Goal: Task Accomplishment & Management: Manage account settings

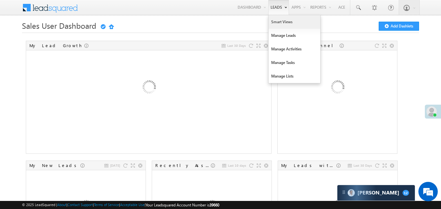
click at [279, 24] on link "Smart Views" at bounding box center [295, 22] width 52 height 14
click at [274, 20] on link "Smart Views" at bounding box center [295, 22] width 52 height 14
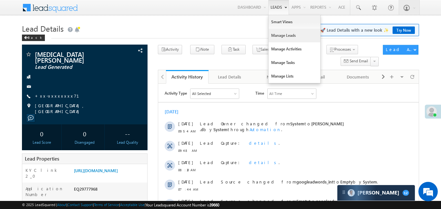
click at [286, 36] on link "Manage Leads" at bounding box center [295, 36] width 52 height 14
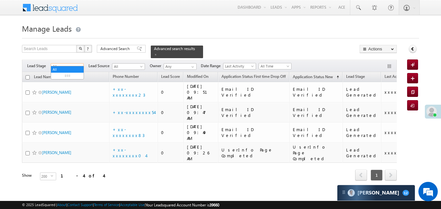
click at [75, 64] on span "All" at bounding box center [66, 67] width 31 height 6
click at [72, 74] on link "Lead Generated" at bounding box center [67, 76] width 33 height 6
click at [157, 53] on span at bounding box center [155, 54] width 3 height 3
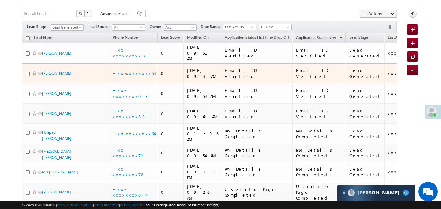
scroll to position [30, 0]
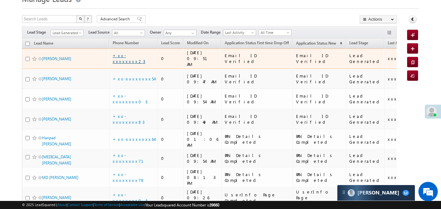
click at [128, 54] on link "+xx-xxxxxxxx23" at bounding box center [129, 58] width 33 height 11
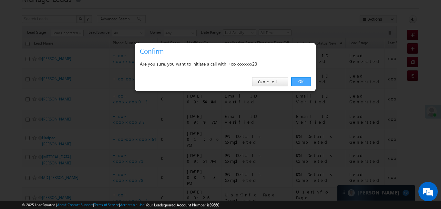
click at [298, 82] on link "OK" at bounding box center [301, 81] width 20 height 9
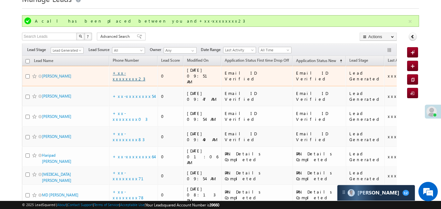
click at [129, 73] on link "+xx-xxxxxxxx23" at bounding box center [129, 75] width 33 height 11
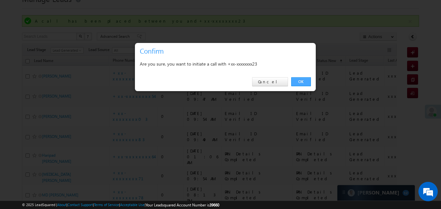
click at [305, 77] on link "OK" at bounding box center [301, 81] width 20 height 9
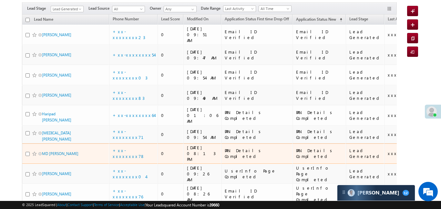
scroll to position [0, 0]
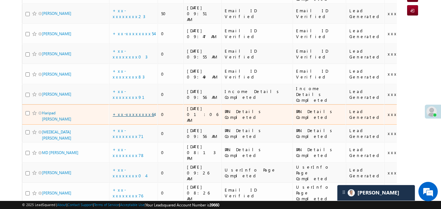
click at [123, 111] on link "+xx-xxxxxxxx64" at bounding box center [134, 113] width 42 height 5
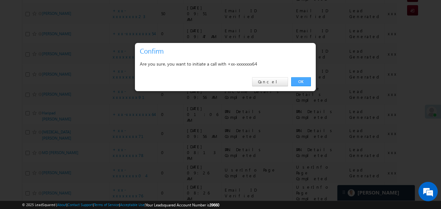
click at [302, 81] on link "OK" at bounding box center [301, 81] width 20 height 9
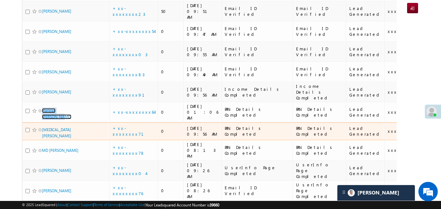
scroll to position [115, 0]
click at [129, 122] on td "+xx-xxxxxxxx71" at bounding box center [133, 131] width 48 height 18
click at [128, 125] on link "+xx-xxxxxxxx71" at bounding box center [132, 130] width 39 height 11
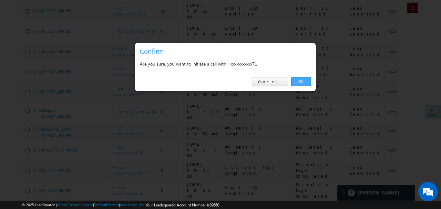
click at [296, 84] on link "OK" at bounding box center [301, 81] width 20 height 9
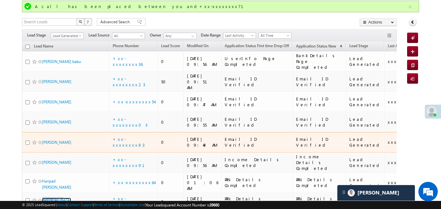
scroll to position [0, 0]
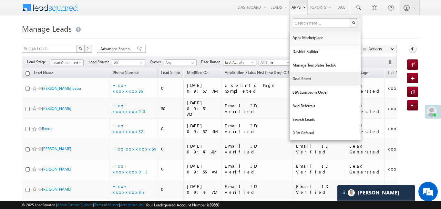
click at [323, 74] on link "Goal Sheet" at bounding box center [324, 79] width 71 height 14
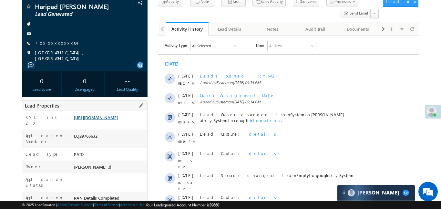
click at [118, 120] on link "https://angelbroking1-pk3em7sa.customui-test.leadsquared.com?leadId=d7ffde8c-0c…" at bounding box center [96, 117] width 44 height 5
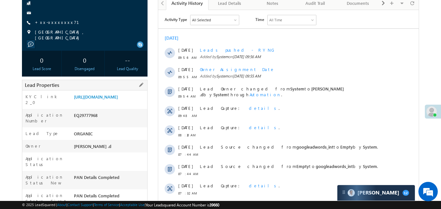
scroll to position [74, 0]
click at [117, 99] on link "[URL][DOMAIN_NAME]" at bounding box center [96, 95] width 44 height 5
click at [49, 19] on link "+xx-xxxxxxxx71" at bounding box center [61, 21] width 52 height 5
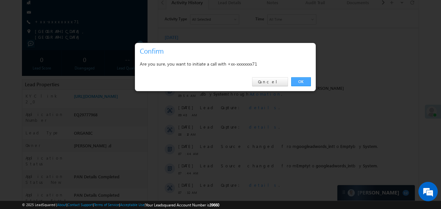
click at [295, 82] on link "OK" at bounding box center [301, 81] width 20 height 9
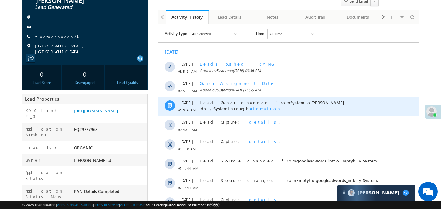
scroll to position [32, 0]
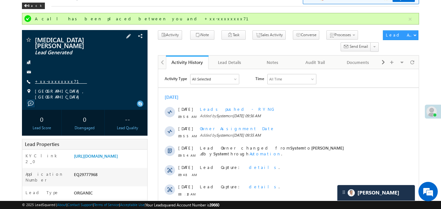
click at [57, 78] on link "+xx-xxxxxxxx71" at bounding box center [61, 80] width 52 height 5
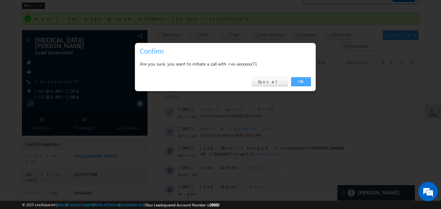
click at [309, 84] on link "OK" at bounding box center [301, 81] width 20 height 9
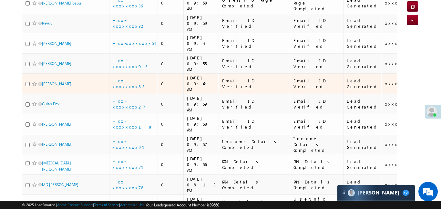
scroll to position [97, 0]
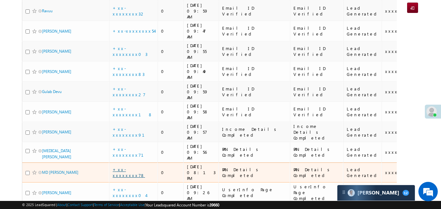
click at [127, 167] on link "+xx-xxxxxxxx78" at bounding box center [129, 172] width 32 height 11
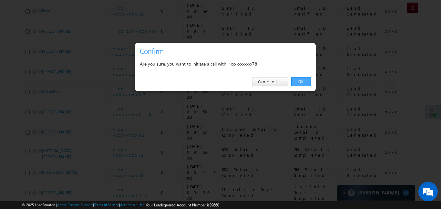
click at [302, 83] on link "OK" at bounding box center [301, 81] width 20 height 9
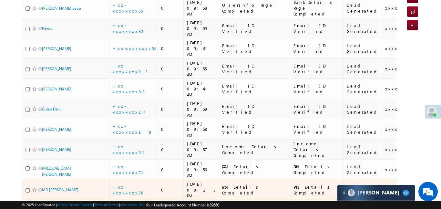
scroll to position [115, 0]
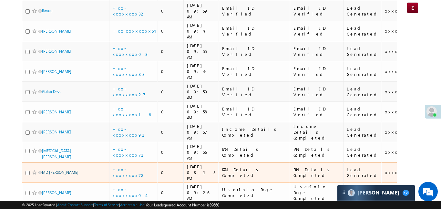
drag, startPoint x: 56, startPoint y: 116, endPoint x: 56, endPoint y: 119, distance: 3.7
click at [134, 167] on link "+xx-xxxxxxxx78" at bounding box center [129, 172] width 32 height 11
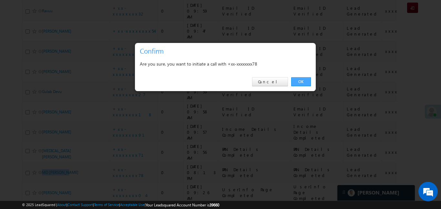
click at [308, 78] on link "OK" at bounding box center [301, 81] width 20 height 9
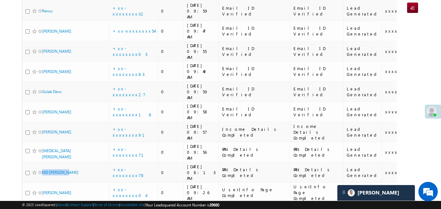
click at [138, 207] on link "+xx-xxxxxxxx76" at bounding box center [128, 212] width 30 height 11
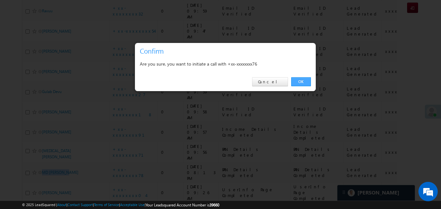
click at [305, 82] on link "OK" at bounding box center [301, 81] width 20 height 9
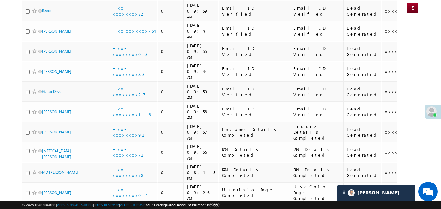
click at [424, 67] on body "Menu Aakansha .d Aakan sha.D @ange lbrok ing.c om" at bounding box center [220, 71] width 441 height 373
click at [423, 33] on body "Menu Aakansha .d Aakan sha.D @ange lbrok ing.c om" at bounding box center [220, 71] width 441 height 373
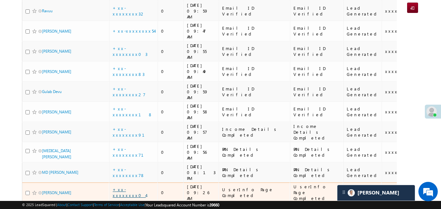
click at [132, 187] on link "+xx-xxxxxxxx04" at bounding box center [129, 192] width 33 height 11
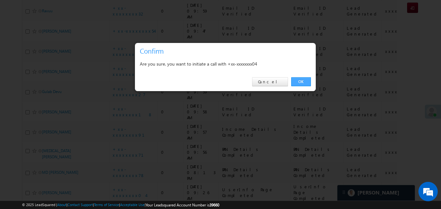
click at [305, 82] on link "OK" at bounding box center [301, 81] width 20 height 9
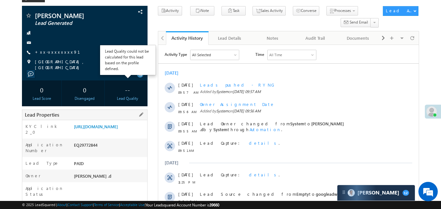
scroll to position [40, 0]
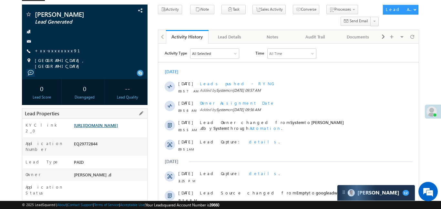
drag, startPoint x: 133, startPoint y: 147, endPoint x: 132, endPoint y: 127, distance: 19.4
click at [118, 127] on link "https://angelbroking1-pk3em7sa.customui-test.leadsquared.com?leadId=b27bf6db-88…" at bounding box center [96, 124] width 44 height 5
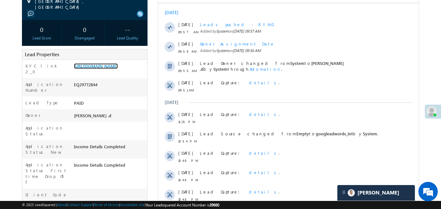
scroll to position [0, 0]
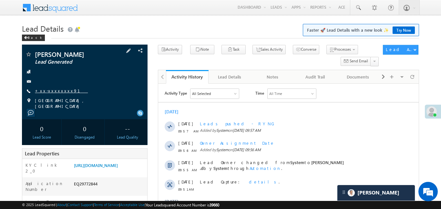
click at [57, 91] on link "+xx-xxxxxxxx91" at bounding box center [61, 90] width 53 height 5
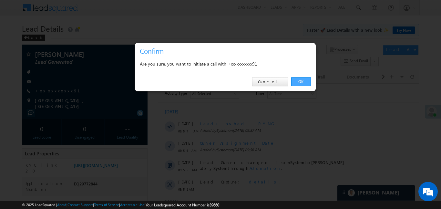
click at [303, 80] on link "OK" at bounding box center [301, 81] width 20 height 9
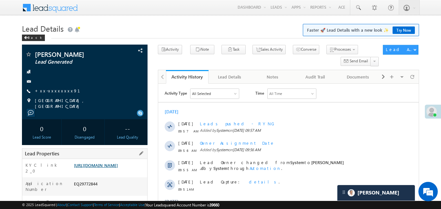
click at [118, 168] on link "https://angelbroking1-pk3em7sa.customui-test.leadsquared.com?leadId=b27bf6db-88…" at bounding box center [96, 164] width 44 height 5
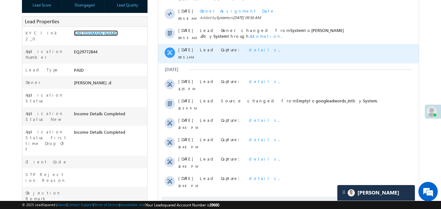
scroll to position [290, 0]
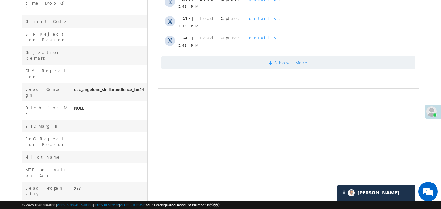
click at [241, 65] on span "Show More" at bounding box center [288, 62] width 254 height 13
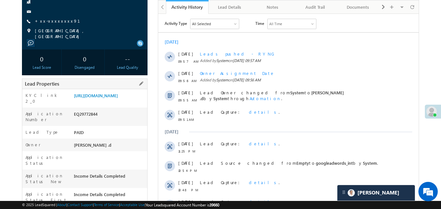
scroll to position [12, 0]
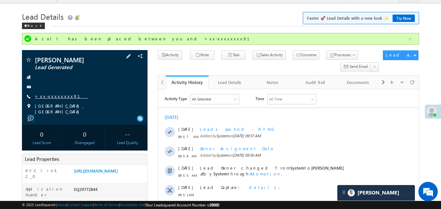
click at [53, 96] on link "+xx-xxxxxxxx91" at bounding box center [61, 95] width 53 height 5
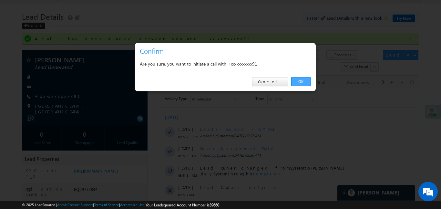
click at [305, 83] on link "OK" at bounding box center [301, 81] width 20 height 9
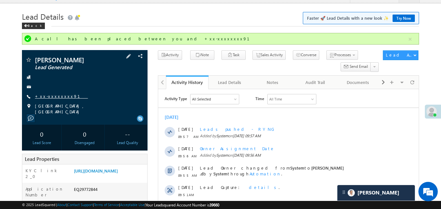
click at [55, 96] on link "+xx-xxxxxxxx91" at bounding box center [61, 95] width 53 height 5
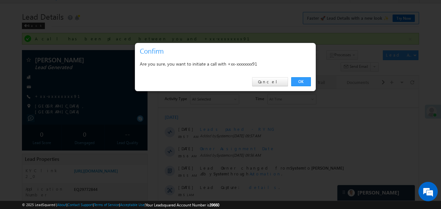
drag, startPoint x: 319, startPoint y: 79, endPoint x: 306, endPoint y: 78, distance: 12.9
click at [318, 79] on div at bounding box center [220, 104] width 441 height 209
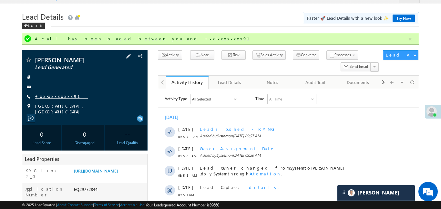
click at [61, 96] on link "+xx-xxxxxxxx91" at bounding box center [61, 95] width 53 height 5
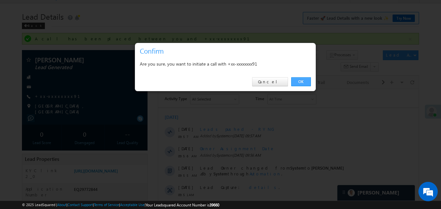
click at [296, 80] on link "OK" at bounding box center [301, 81] width 20 height 9
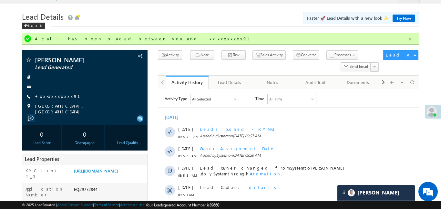
click at [408, 41] on button "button" at bounding box center [410, 39] width 8 height 8
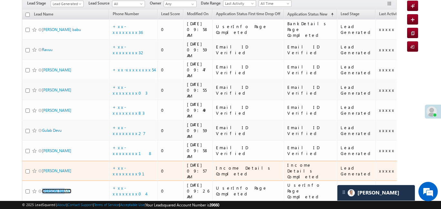
scroll to position [58, 0]
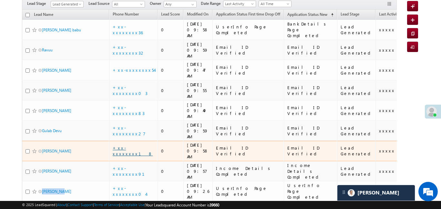
click at [134, 145] on link "+xx-xxxxxxxx18" at bounding box center [133, 150] width 40 height 11
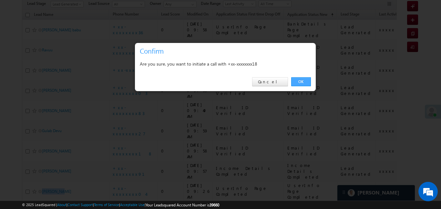
click at [297, 82] on link "OK" at bounding box center [301, 81] width 20 height 9
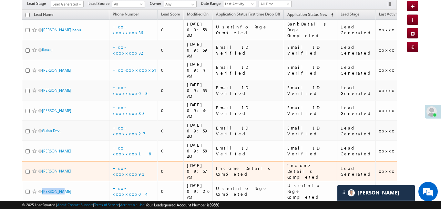
scroll to position [76, 0]
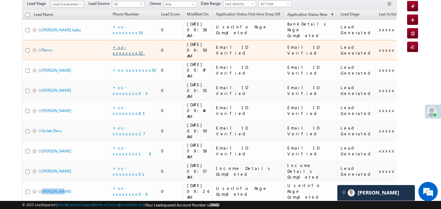
click at [132, 44] on link "+xx-xxxxxxxx32" at bounding box center [129, 49] width 33 height 11
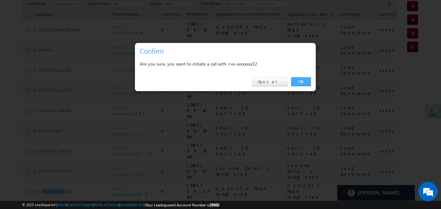
click at [306, 81] on link "OK" at bounding box center [301, 81] width 20 height 9
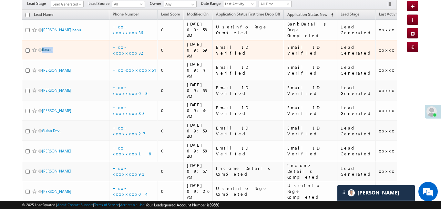
click at [52, 47] on div "Ravuu" at bounding box center [65, 51] width 81 height 9
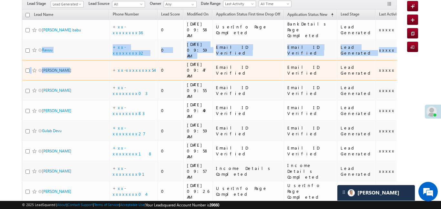
drag, startPoint x: 46, startPoint y: 44, endPoint x: 63, endPoint y: 53, distance: 19.1
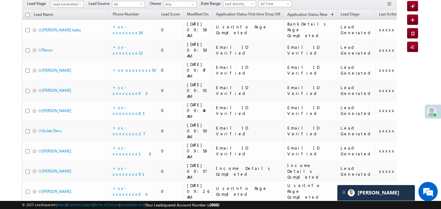
click at [412, 117] on div "Search Leads X ? 10 results found Advanced Search Advanced Search Advanced sear…" at bounding box center [220, 121] width 397 height 271
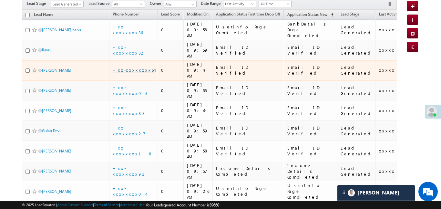
click at [128, 67] on link "+xx-xxxxxxxx54" at bounding box center [134, 69] width 42 height 5
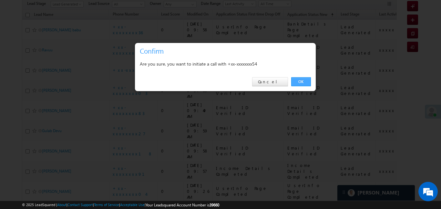
click at [298, 81] on link "OK" at bounding box center [301, 81] width 20 height 9
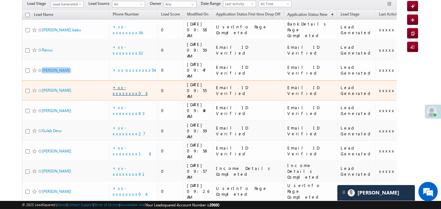
click at [130, 85] on link "+xx-xxxxxxxx03" at bounding box center [130, 90] width 35 height 11
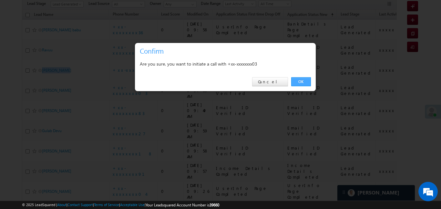
click at [301, 82] on link "OK" at bounding box center [301, 81] width 20 height 9
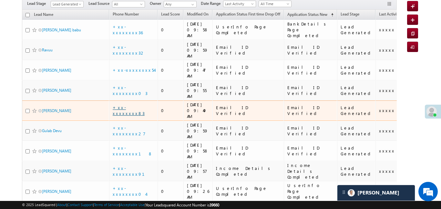
click at [134, 105] on link "+xx-xxxxxxxx83" at bounding box center [129, 110] width 32 height 11
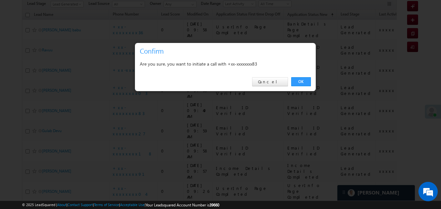
click at [302, 76] on div "OK Cancel" at bounding box center [225, 82] width 181 height 18
click at [306, 81] on link "OK" at bounding box center [301, 81] width 20 height 9
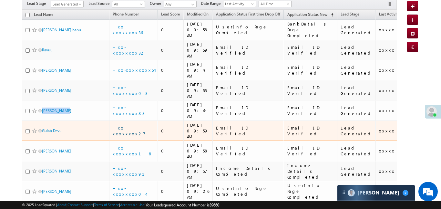
click at [135, 125] on link "+xx-xxxxxxxx27" at bounding box center [129, 130] width 33 height 11
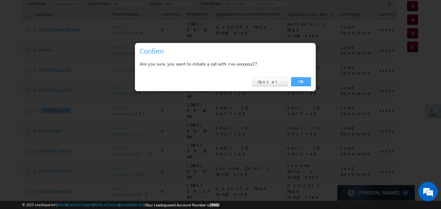
click at [302, 82] on link "OK" at bounding box center [301, 81] width 20 height 9
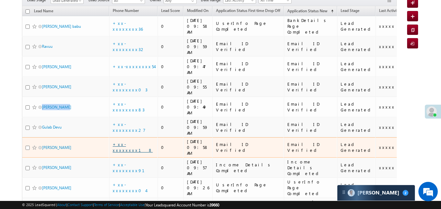
scroll to position [86, 0]
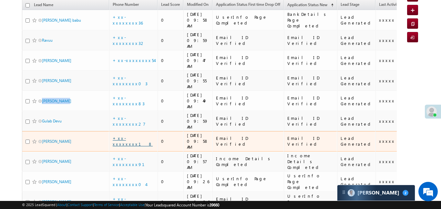
click at [140, 135] on link "+xx-xxxxxxxx18" at bounding box center [133, 140] width 40 height 11
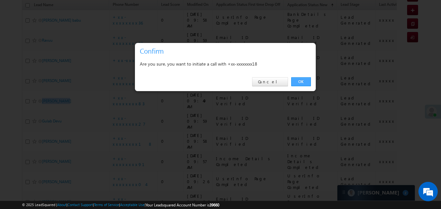
click at [302, 79] on link "OK" at bounding box center [301, 81] width 20 height 9
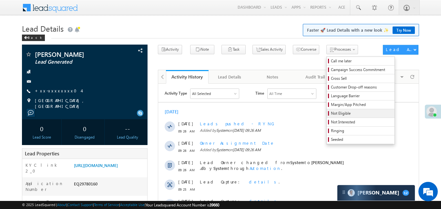
click at [331, 112] on span "Not Eligible" at bounding box center [361, 113] width 61 height 6
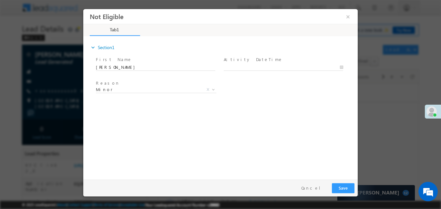
click at [295, 71] on span at bounding box center [283, 73] width 119 height 7
type input "[DATE] 10:11 AM"
click at [290, 66] on input "[DATE] 10:11 AM" at bounding box center [283, 67] width 119 height 6
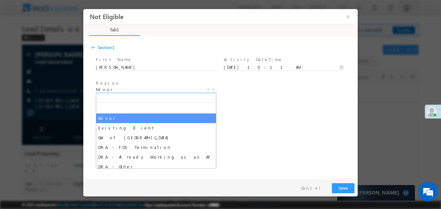
click at [189, 89] on span "Minor" at bounding box center [148, 89] width 105 height 6
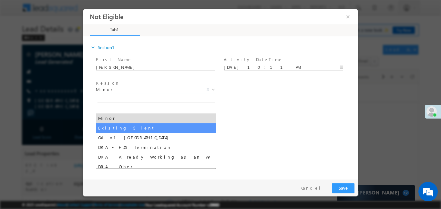
select select "Existing Client"
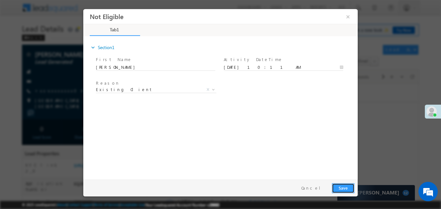
click at [343, 189] on button "Save" at bounding box center [343, 188] width 23 height 10
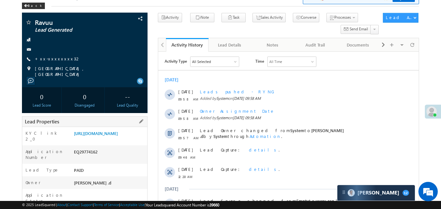
scroll to position [32, 0]
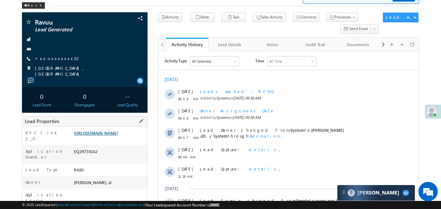
click at [118, 136] on link "https://angelbroking1-pk3em7sa.customui-test.leadsquared.com?leadId=58575a98-6e…" at bounding box center [96, 132] width 44 height 5
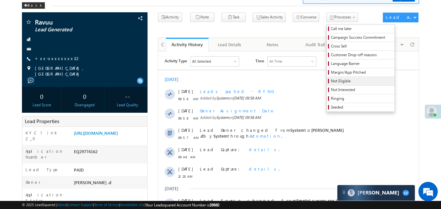
click at [333, 81] on span "Not Eligible" at bounding box center [361, 81] width 61 height 6
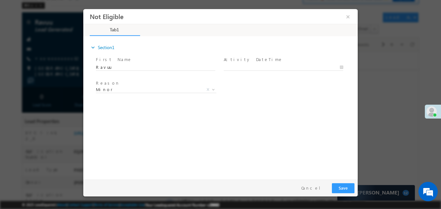
scroll to position [0, 0]
type input "30/09/25 10:15 AM"
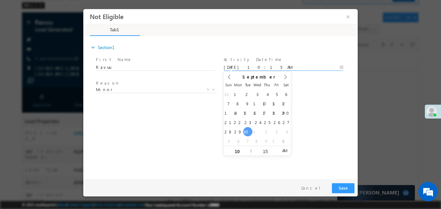
click at [264, 67] on body "Not Eligible ×" at bounding box center [220, 92] width 274 height 167
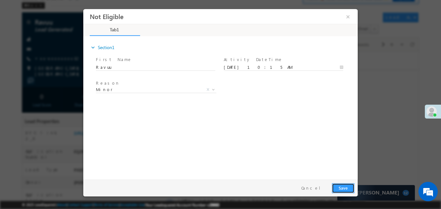
click at [346, 185] on button "Save" at bounding box center [343, 188] width 23 height 10
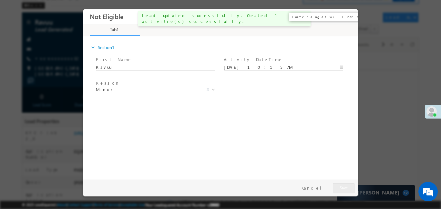
click at [350, 18] on button "×" at bounding box center [347, 16] width 11 height 12
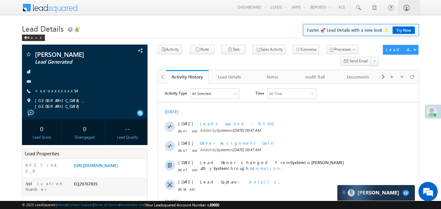
click at [0, 0] on span "Not Eligible" at bounding box center [0, 0] width 0 height 0
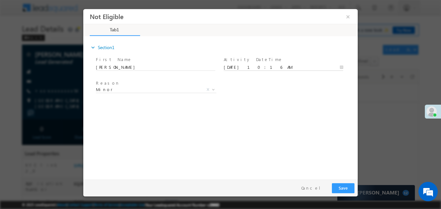
click at [269, 66] on input "30/09/25 10:16 AM" at bounding box center [283, 67] width 119 height 6
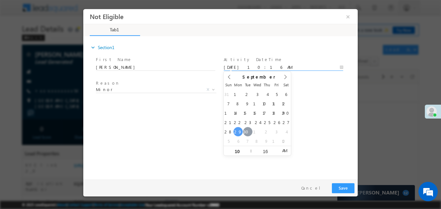
type input "30/09/25 10:16 AM"
click at [350, 185] on button "Save" at bounding box center [343, 188] width 23 height 10
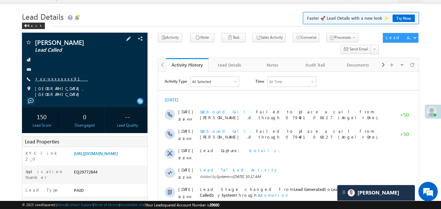
click at [59, 76] on link "+xx-xxxxxxxx91" at bounding box center [61, 78] width 53 height 5
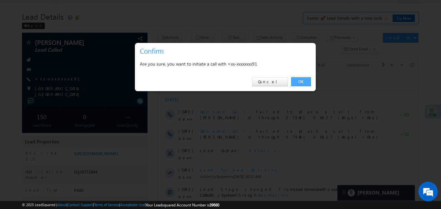
click at [306, 78] on link "OK" at bounding box center [301, 81] width 20 height 9
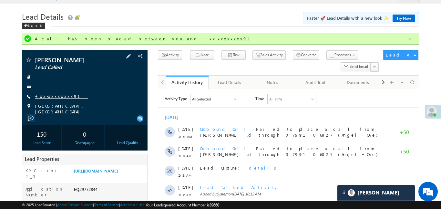
click at [51, 97] on link "+xx-xxxxxxxx91" at bounding box center [61, 95] width 53 height 5
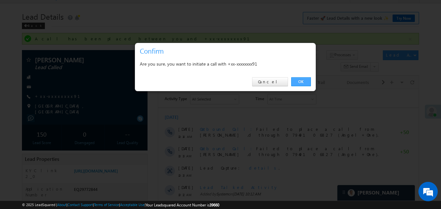
click at [302, 82] on link "OK" at bounding box center [301, 81] width 20 height 9
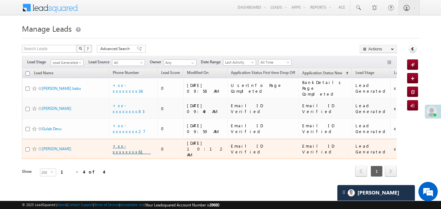
click at [122, 143] on link "+xx-xxxxxxxx61" at bounding box center [132, 148] width 38 height 11
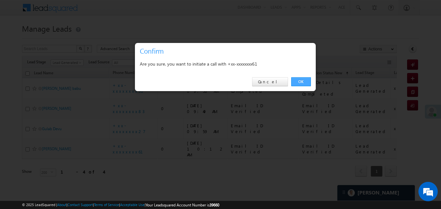
click at [302, 78] on link "OK" at bounding box center [301, 81] width 20 height 9
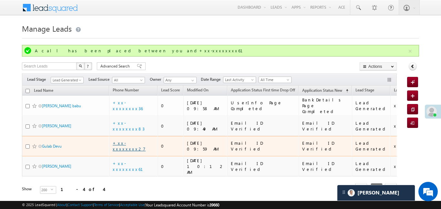
click at [134, 140] on link "+xx-xxxxxxxx27" at bounding box center [129, 145] width 33 height 11
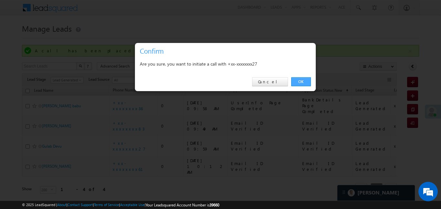
click at [306, 79] on link "OK" at bounding box center [301, 81] width 20 height 9
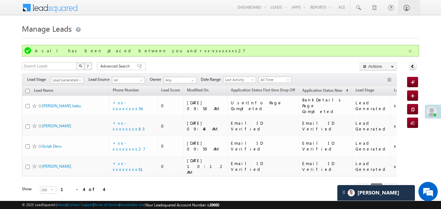
click at [408, 51] on button "button" at bounding box center [410, 51] width 8 height 8
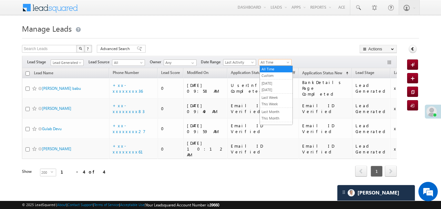
click at [273, 63] on span "All Time" at bounding box center [274, 62] width 31 height 6
click at [273, 93] on li "[DATE]" at bounding box center [276, 89] width 33 height 7
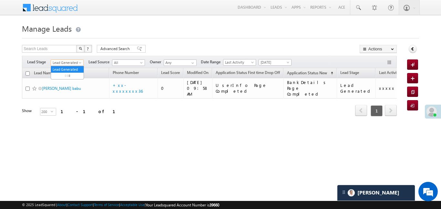
click at [71, 61] on span "Lead Generated" at bounding box center [66, 63] width 31 height 6
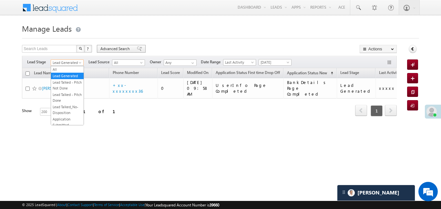
click at [137, 50] on span at bounding box center [139, 48] width 5 height 5
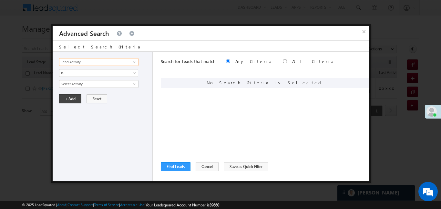
click at [117, 61] on input "Lead Activity" at bounding box center [98, 62] width 79 height 8
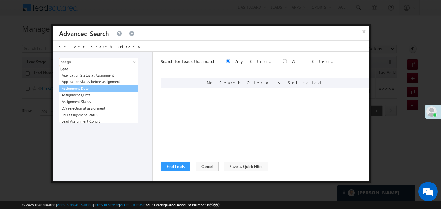
click at [84, 90] on link "Assignment Date" at bounding box center [98, 88] width 79 height 7
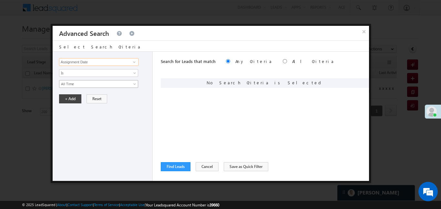
type input "Assignment Date"
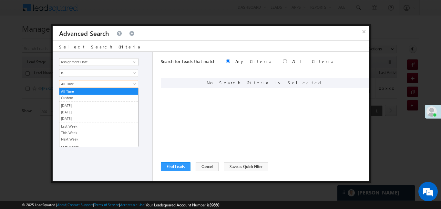
click at [76, 85] on span "All Time" at bounding box center [94, 84] width 70 height 6
drag, startPoint x: 69, startPoint y: 97, endPoint x: 73, endPoint y: 106, distance: 9.3
click at [73, 106] on ul "All Time Custom Yesterday Today Tomorrow Last Week This Week Next Week Last Mon…" at bounding box center [98, 117] width 79 height 59
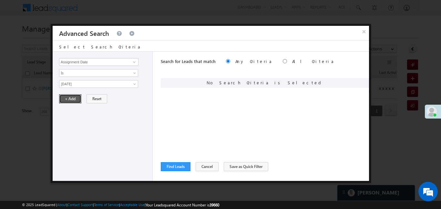
click at [70, 97] on button "+ Add" at bounding box center [70, 98] width 22 height 9
click at [257, 61] on div "Search for Leads that match Any Criteria All Criteria Note that the current tri…" at bounding box center [265, 62] width 208 height 21
click at [283, 62] on input "radio" at bounding box center [285, 61] width 4 height 4
radio input "true"
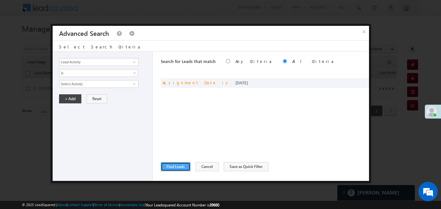
click at [178, 167] on button "Find Leads" at bounding box center [176, 166] width 30 height 9
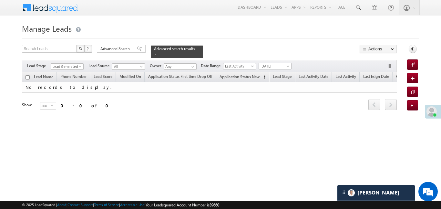
click at [286, 60] on div "Filters Lead Stage All Lead Generated Lead Talked - Pitch Not Done Lead Talked …" at bounding box center [209, 66] width 374 height 12
click at [285, 63] on span "[DATE]" at bounding box center [274, 66] width 31 height 6
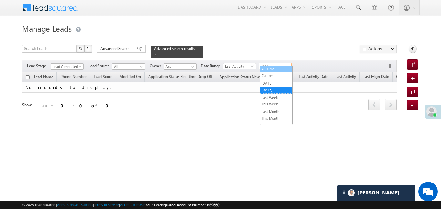
click at [278, 71] on link "All Time" at bounding box center [276, 69] width 33 height 6
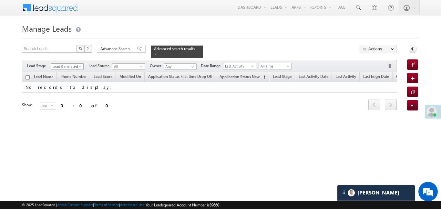
click at [57, 64] on span "Lead Generated" at bounding box center [66, 67] width 31 height 6
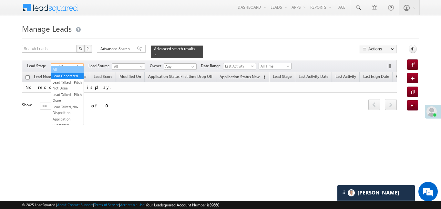
click at [66, 72] on link "All" at bounding box center [67, 69] width 33 height 6
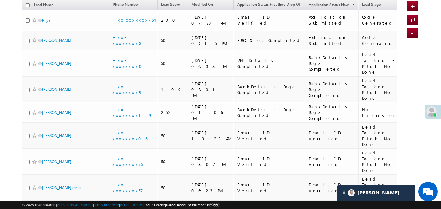
scroll to position [81, 0]
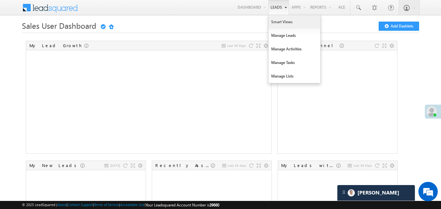
click at [283, 25] on link "Smart Views" at bounding box center [295, 22] width 52 height 14
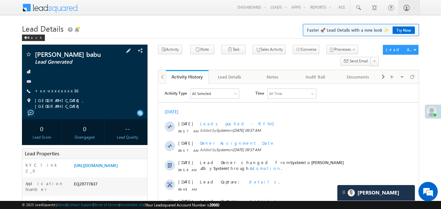
click at [64, 91] on div "+xx-xxxxxxxx36" at bounding box center [84, 91] width 119 height 6
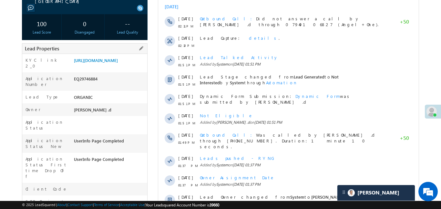
scroll to position [105, 0]
click at [86, 84] on div "EQ29746884" at bounding box center [109, 79] width 75 height 9
copy div "EQ29746884"
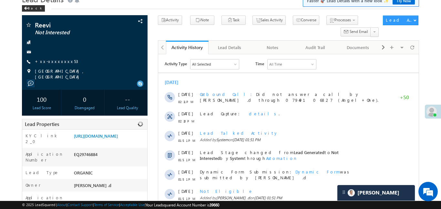
scroll to position [26, 0]
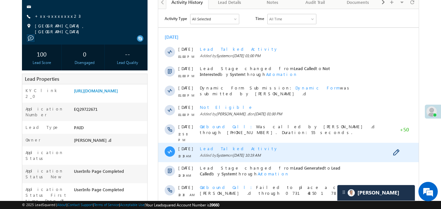
scroll to position [205, 0]
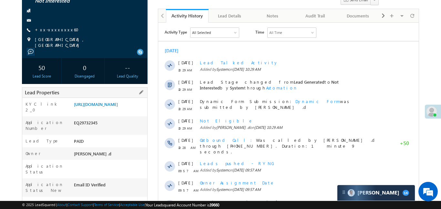
click at [94, 128] on div "EQ29732345" at bounding box center [109, 123] width 75 height 9
copy div "EQ29732345"
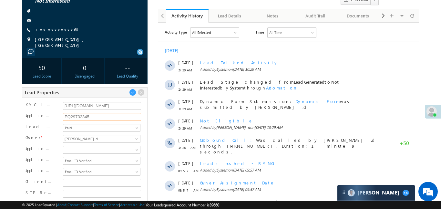
click at [82, 117] on input "EQ29732345" at bounding box center [102, 117] width 78 height 8
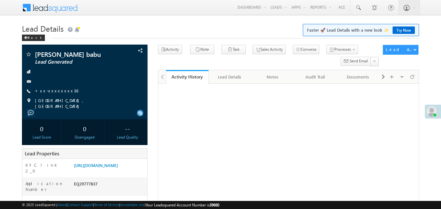
click at [55, 90] on link "+xx-xxxxxxxx36" at bounding box center [56, 90] width 43 height 5
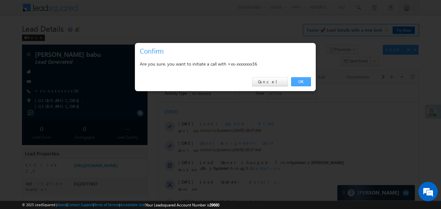
click at [306, 77] on link "OK" at bounding box center [301, 81] width 20 height 9
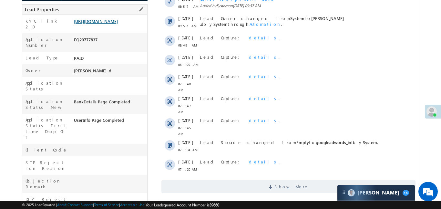
drag, startPoint x: 111, startPoint y: 38, endPoint x: 120, endPoint y: 20, distance: 20.5
click at [111, 27] on div "[URL][DOMAIN_NAME]" at bounding box center [109, 22] width 75 height 9
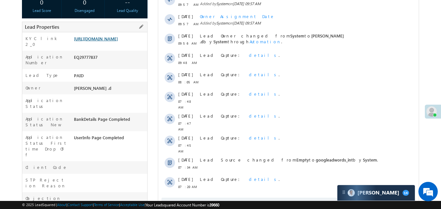
scroll to position [161, 0]
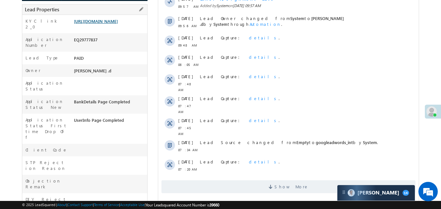
click at [118, 18] on link "[URL][DOMAIN_NAME]" at bounding box center [96, 20] width 44 height 5
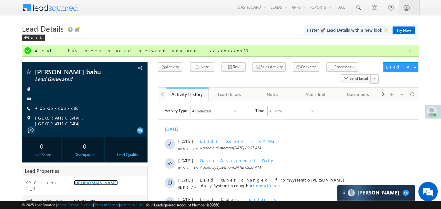
scroll to position [0, 0]
click at [58, 107] on link "+xx-xxxxxxxx36" at bounding box center [56, 107] width 43 height 5
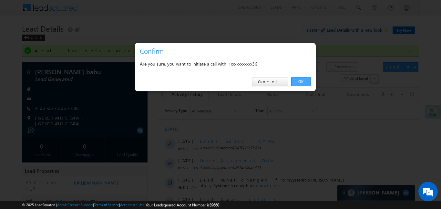
click at [302, 80] on link "OK" at bounding box center [301, 81] width 20 height 9
